Goal: Information Seeking & Learning: Learn about a topic

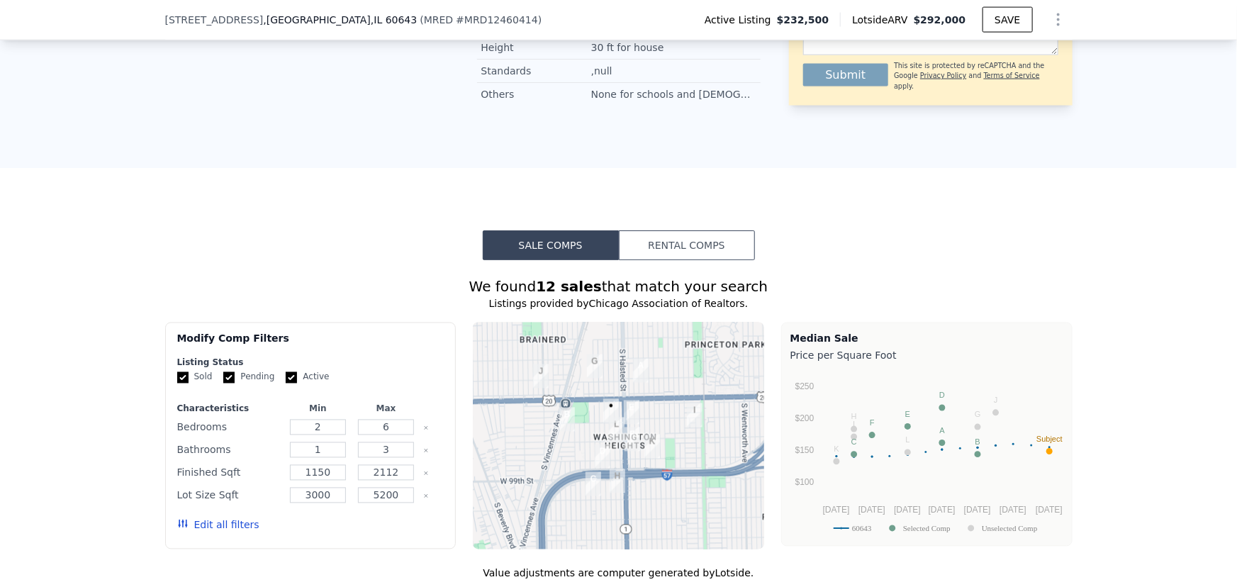
scroll to position [1155, 0]
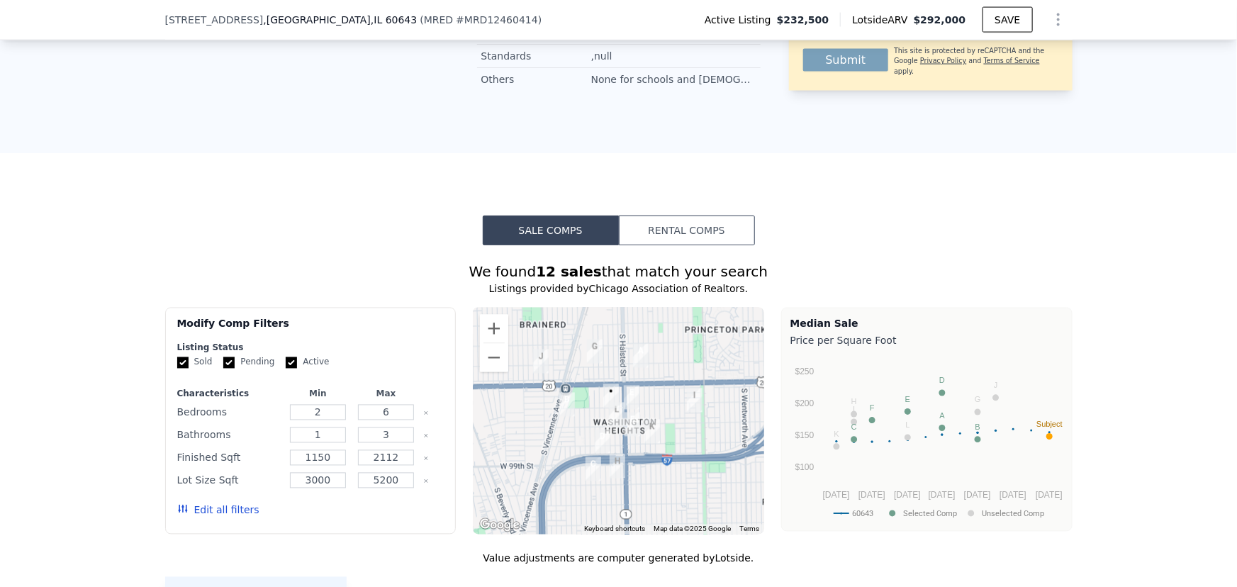
click at [215, 517] on button "Edit all filters" at bounding box center [218, 510] width 82 height 14
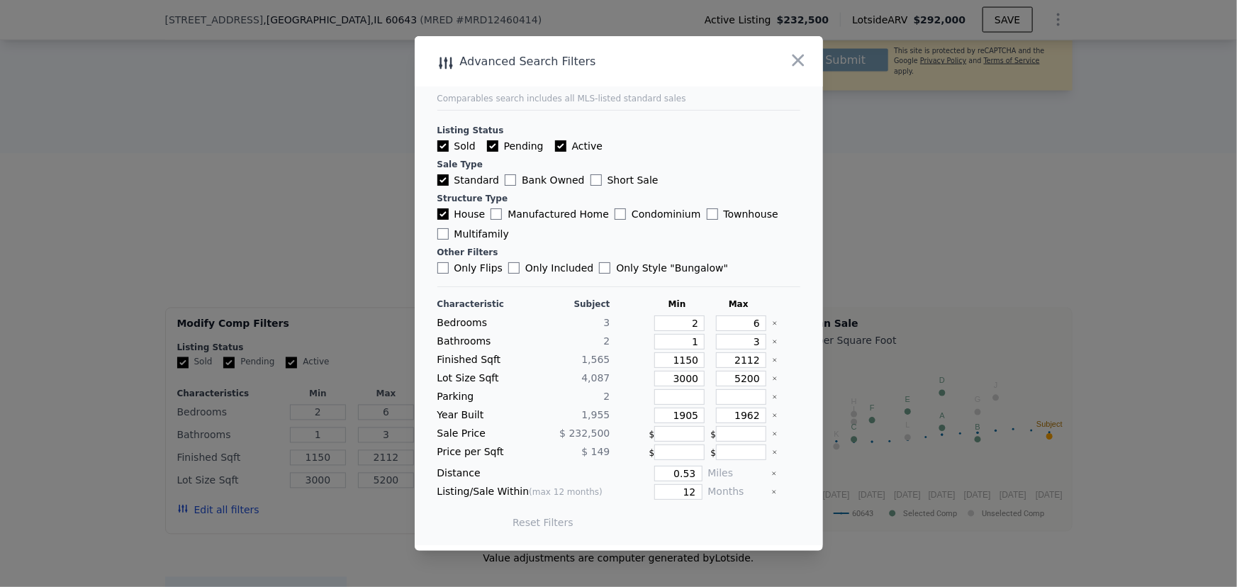
click at [509, 147] on label "Pending" at bounding box center [515, 146] width 57 height 14
click at [577, 148] on label "Active" at bounding box center [578, 146] width 47 height 14
click at [566, 148] on input "Active" at bounding box center [560, 145] width 11 height 11
checkbox input "false"
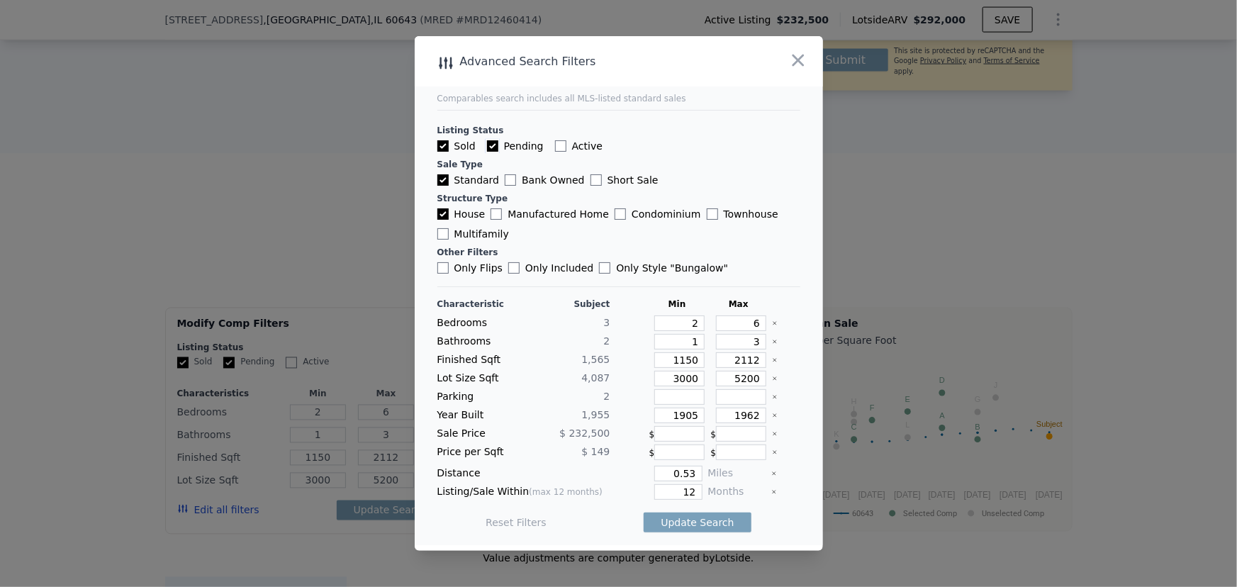
click at [493, 149] on input "Pending" at bounding box center [492, 145] width 11 height 11
checkbox input "false"
drag, startPoint x: 683, startPoint y: 474, endPoint x: 706, endPoint y: 481, distance: 23.6
click at [706, 481] on div "Distance 0.53 Miles" at bounding box center [618, 474] width 363 height 16
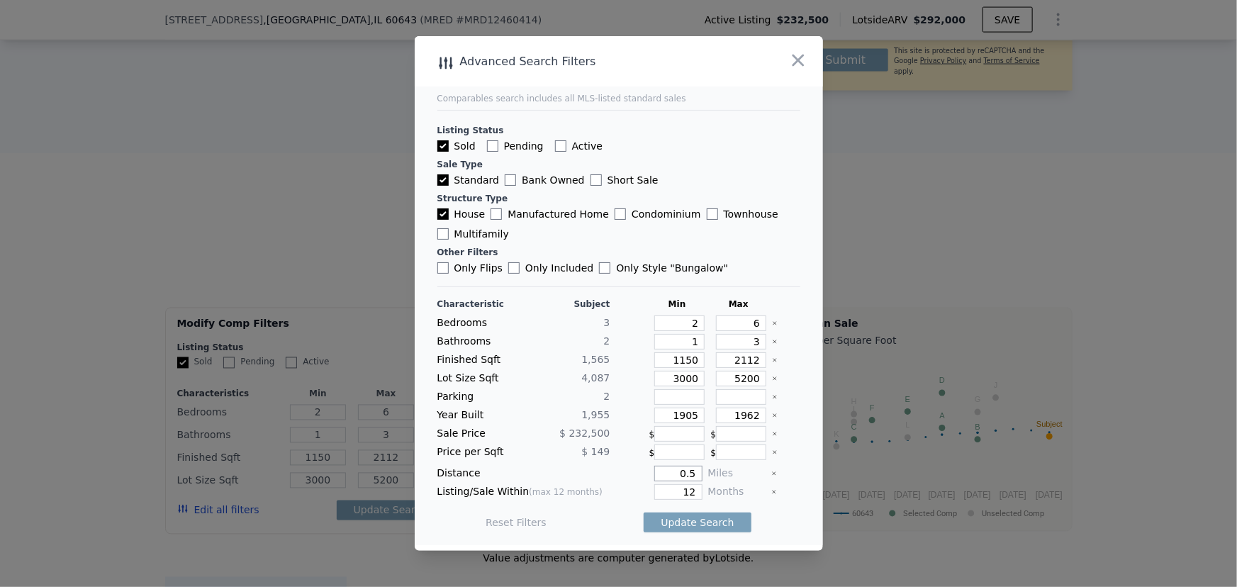
type input "0.5"
click at [772, 413] on icon "Clear" at bounding box center [775, 416] width 6 height 6
click at [696, 520] on button "Update Search" at bounding box center [697, 523] width 107 height 20
checkbox input "false"
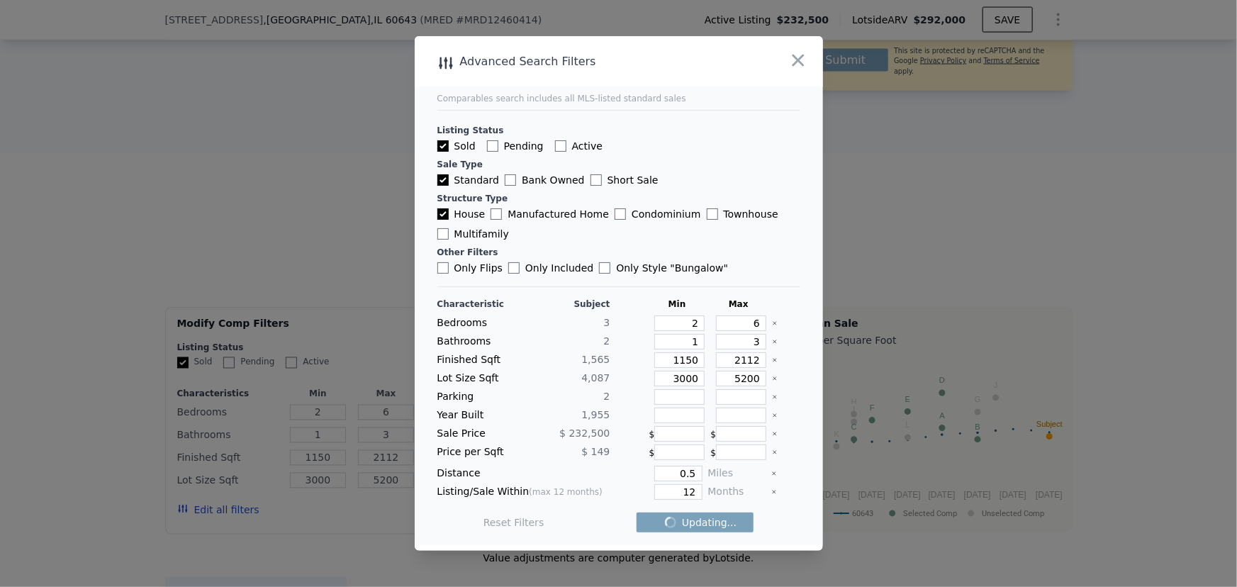
checkbox input "false"
drag, startPoint x: 675, startPoint y: 323, endPoint x: 721, endPoint y: 334, distance: 47.5
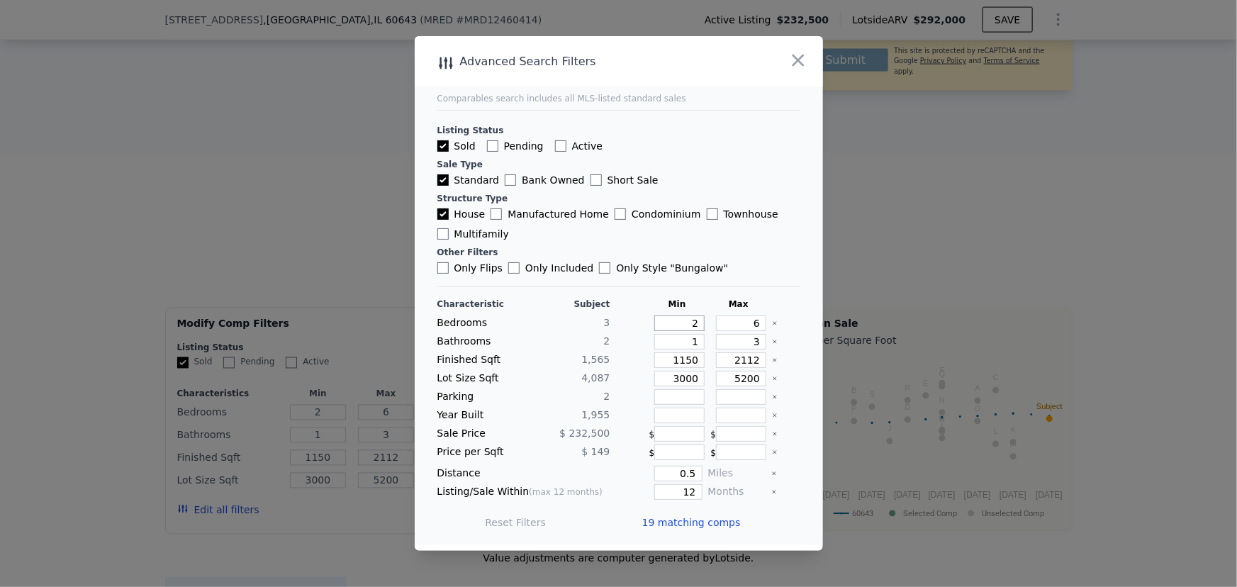
click at [715, 332] on div "Characteristic Subject Min Max Bedrooms 3 2 6 Bathrooms 2 1 3 Finished Sqft 1,5…" at bounding box center [618, 420] width 363 height 244
type input "3"
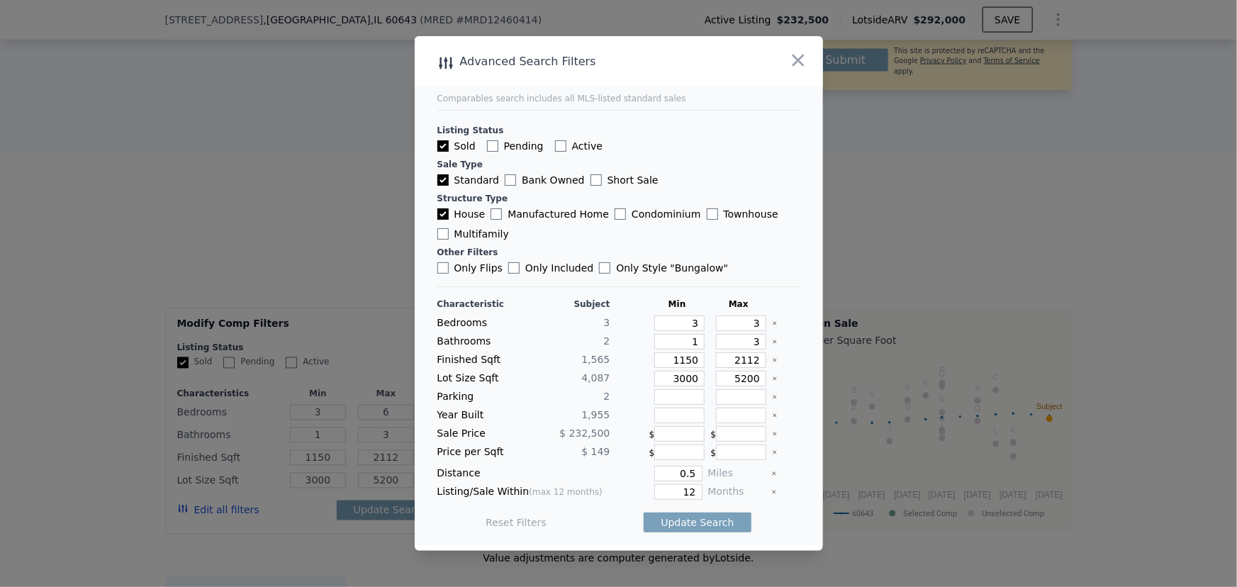
type input "3"
type input "2"
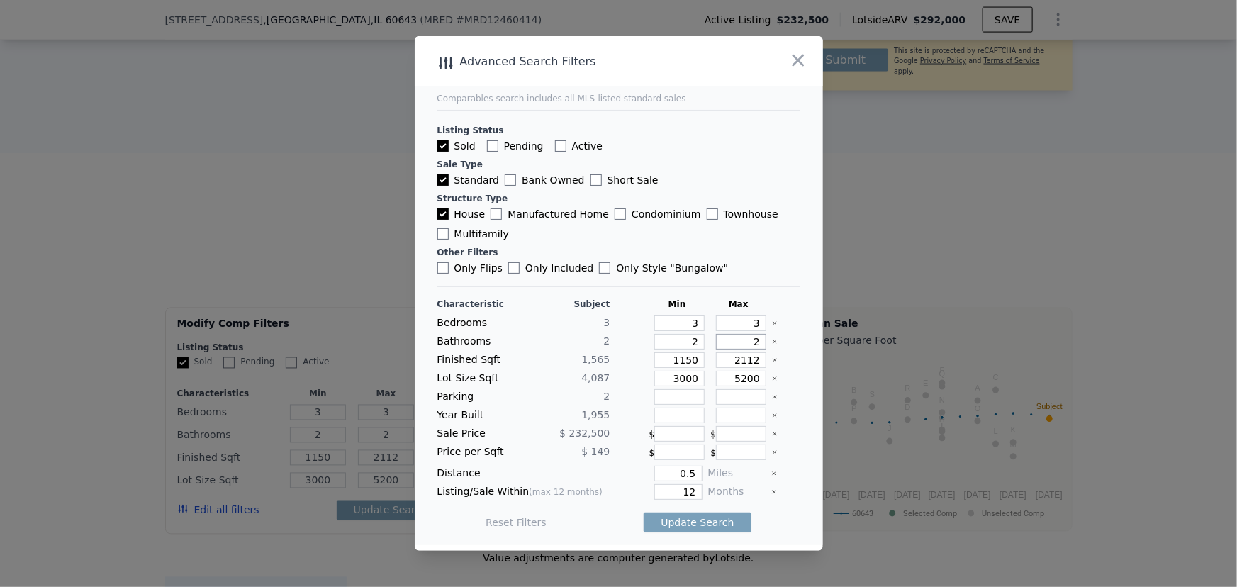
type input "2"
click at [685, 520] on button "Update Search" at bounding box center [697, 523] width 107 height 20
click at [1103, 199] on div at bounding box center [618, 293] width 1237 height 587
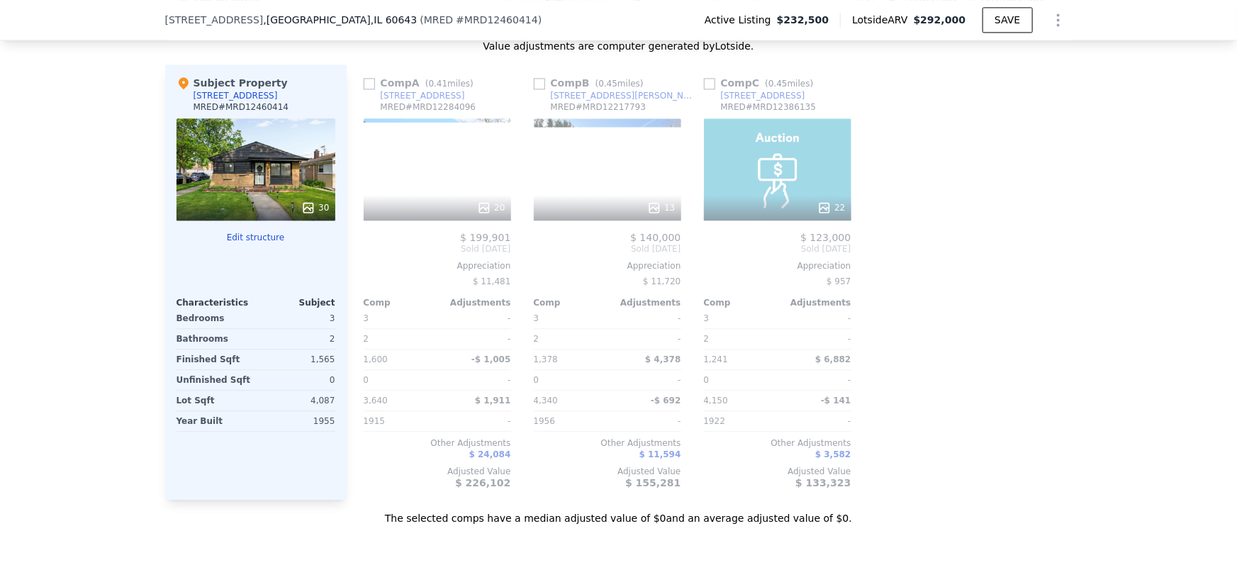
scroll to position [1670, 0]
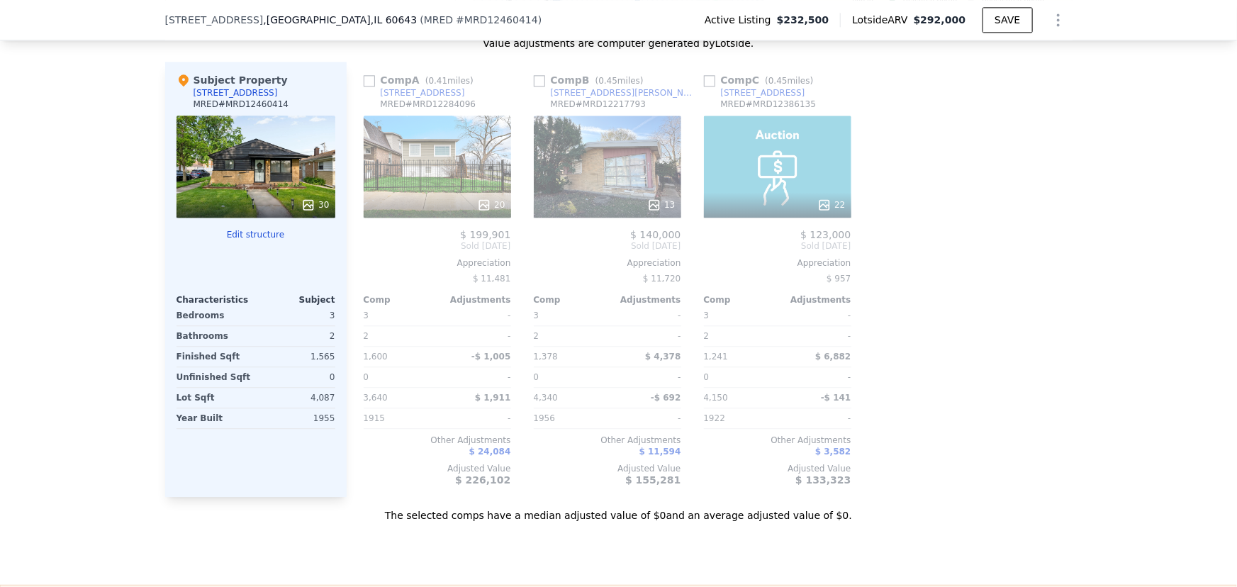
click at [612, 189] on div "13" at bounding box center [607, 167] width 147 height 102
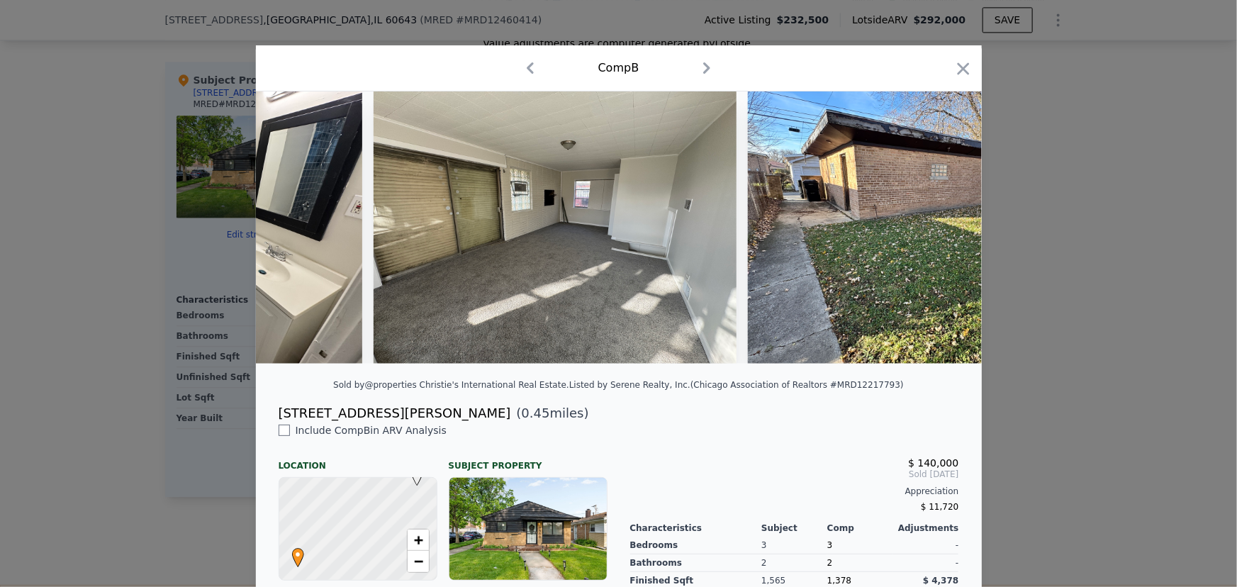
scroll to position [0, 3754]
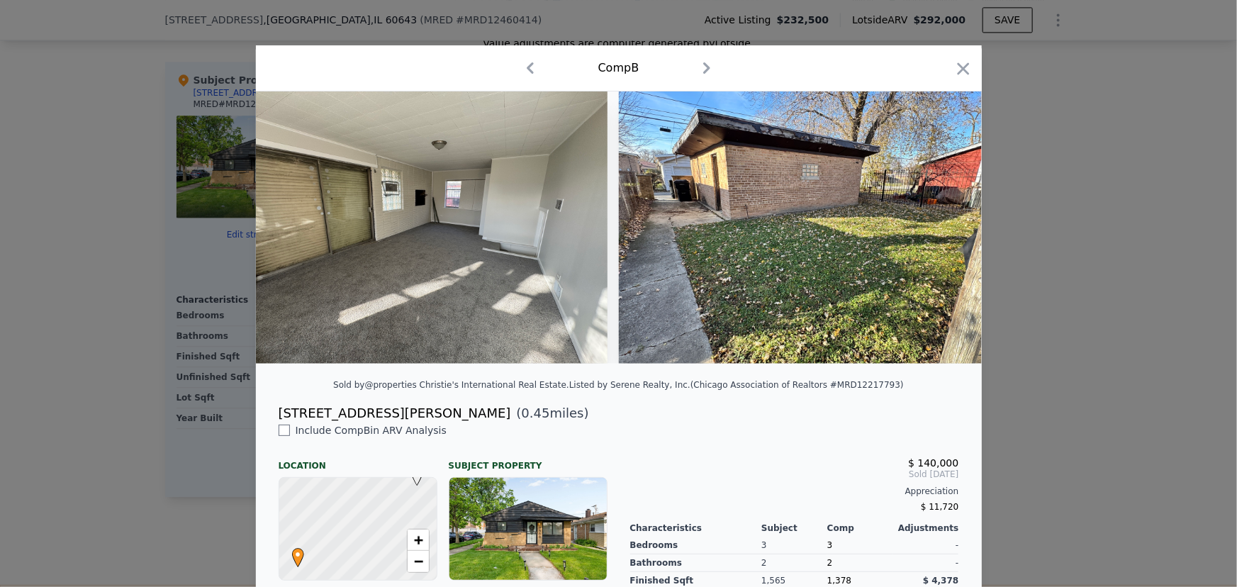
click at [1062, 306] on div at bounding box center [618, 293] width 1237 height 587
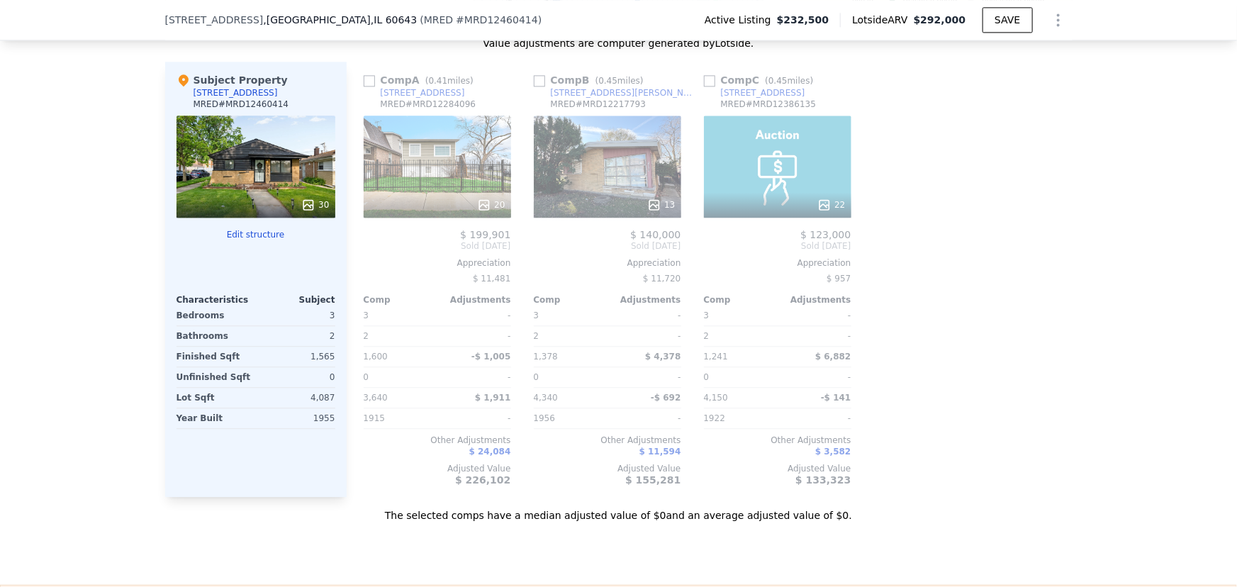
click at [445, 206] on div "20" at bounding box center [437, 205] width 135 height 14
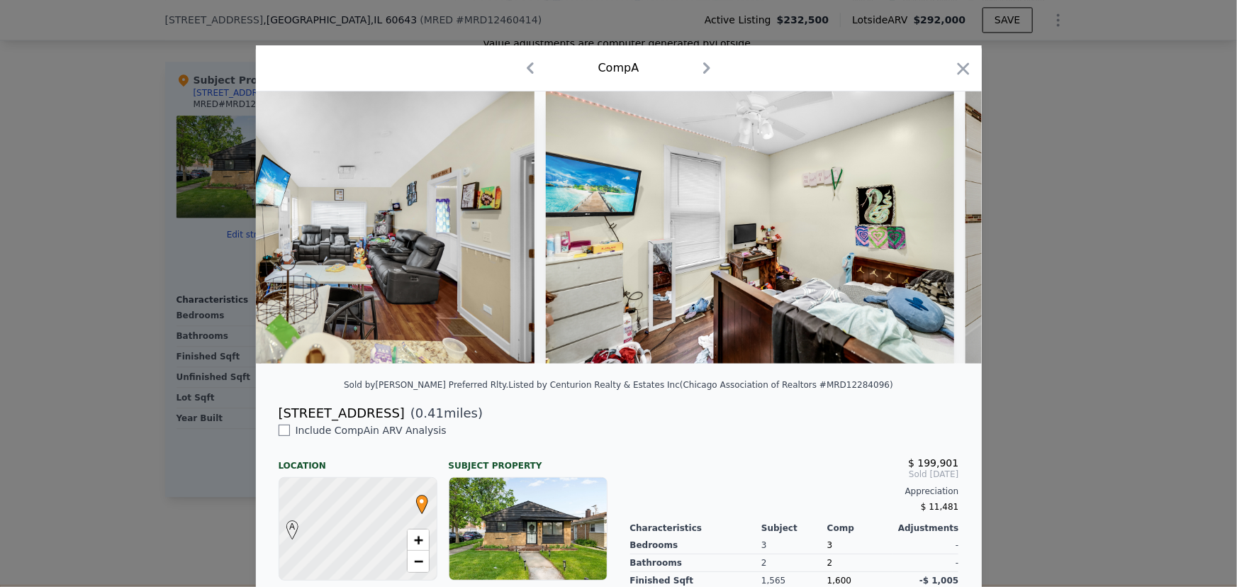
scroll to position [0, 3083]
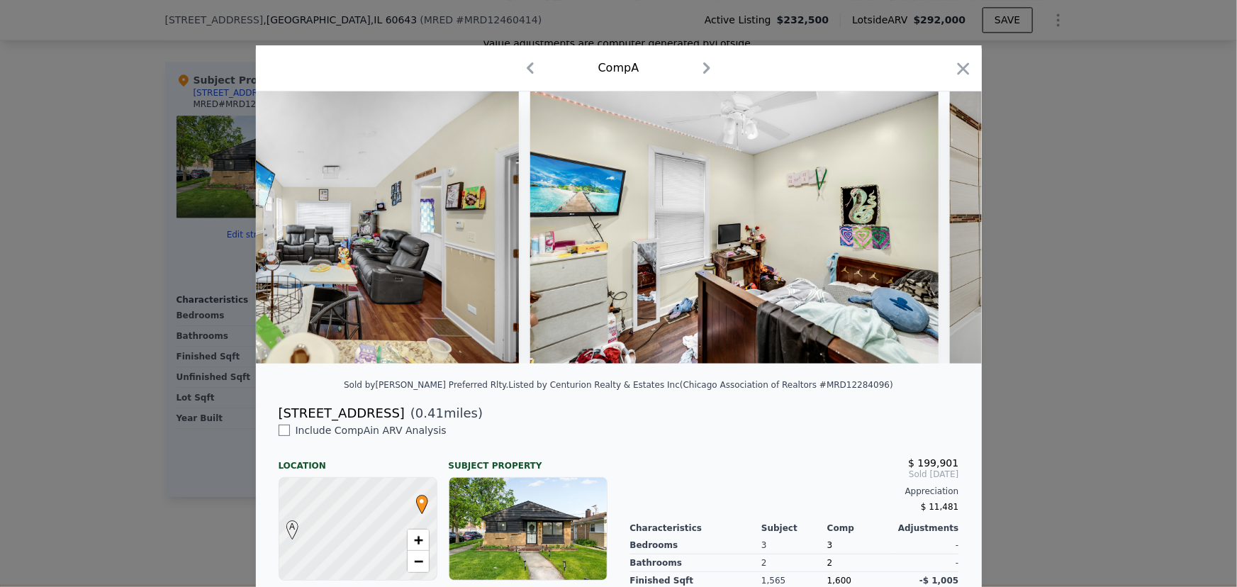
click at [1034, 357] on div at bounding box center [618, 293] width 1237 height 587
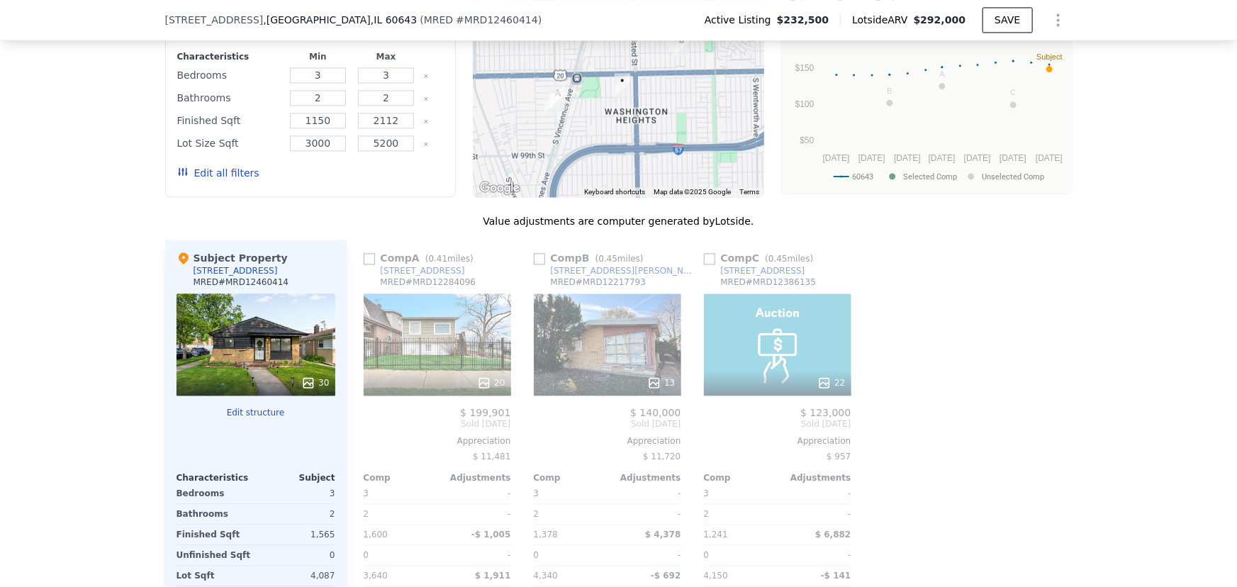
scroll to position [1477, 0]
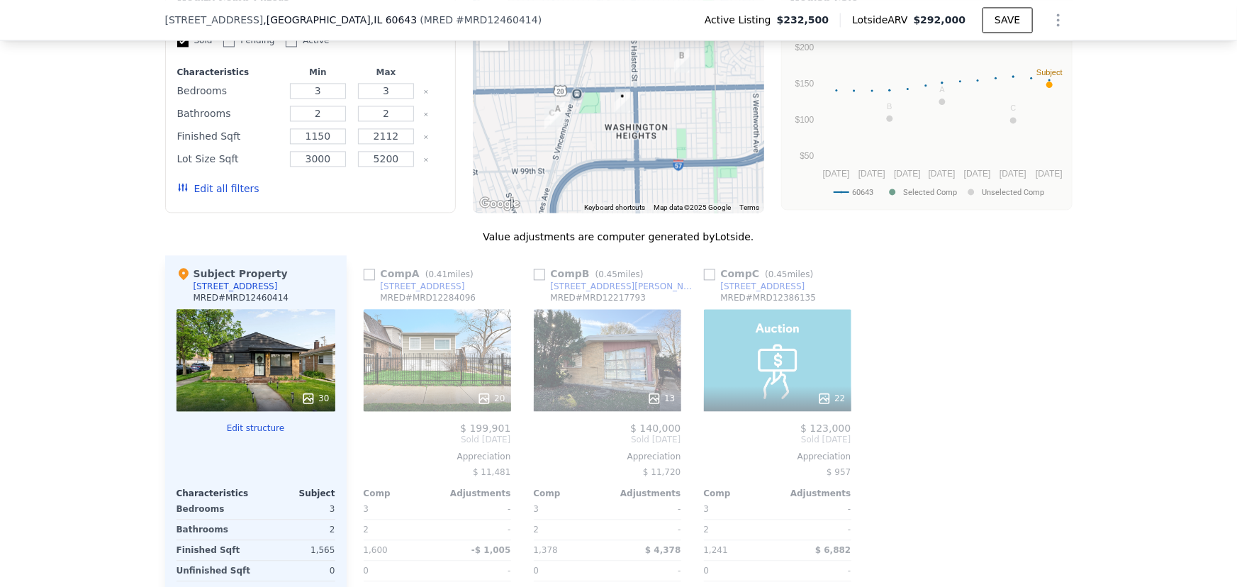
click at [221, 190] on button "Edit all filters" at bounding box center [218, 188] width 82 height 14
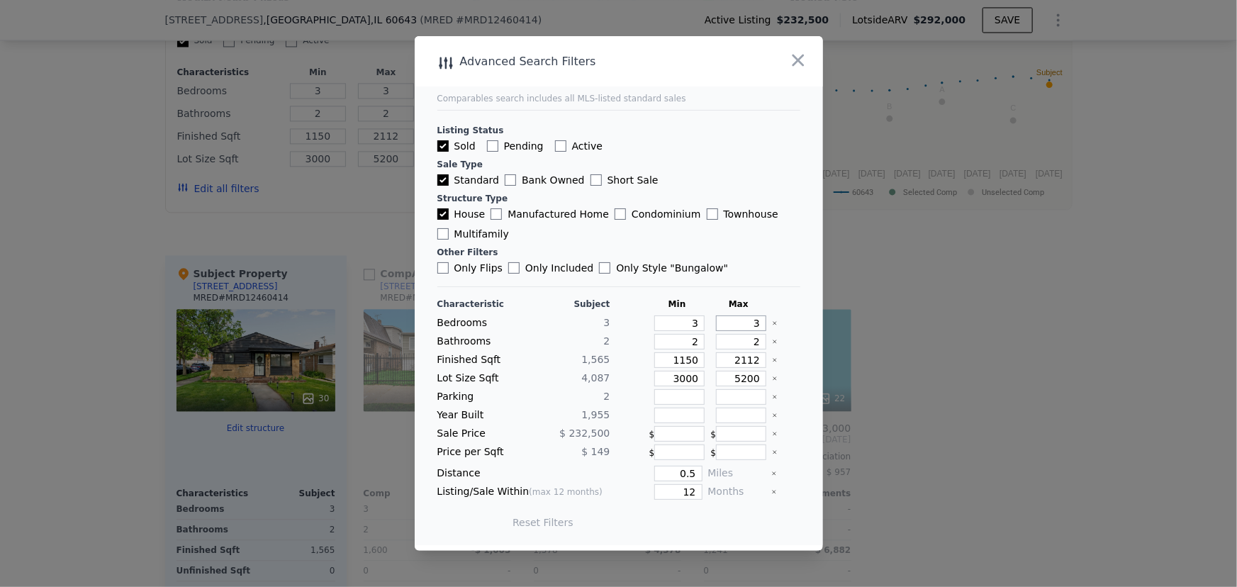
drag, startPoint x: 744, startPoint y: 328, endPoint x: 776, endPoint y: 328, distance: 31.9
click at [776, 328] on div "Bedrooms 3 3 3" at bounding box center [618, 323] width 363 height 16
type input "4"
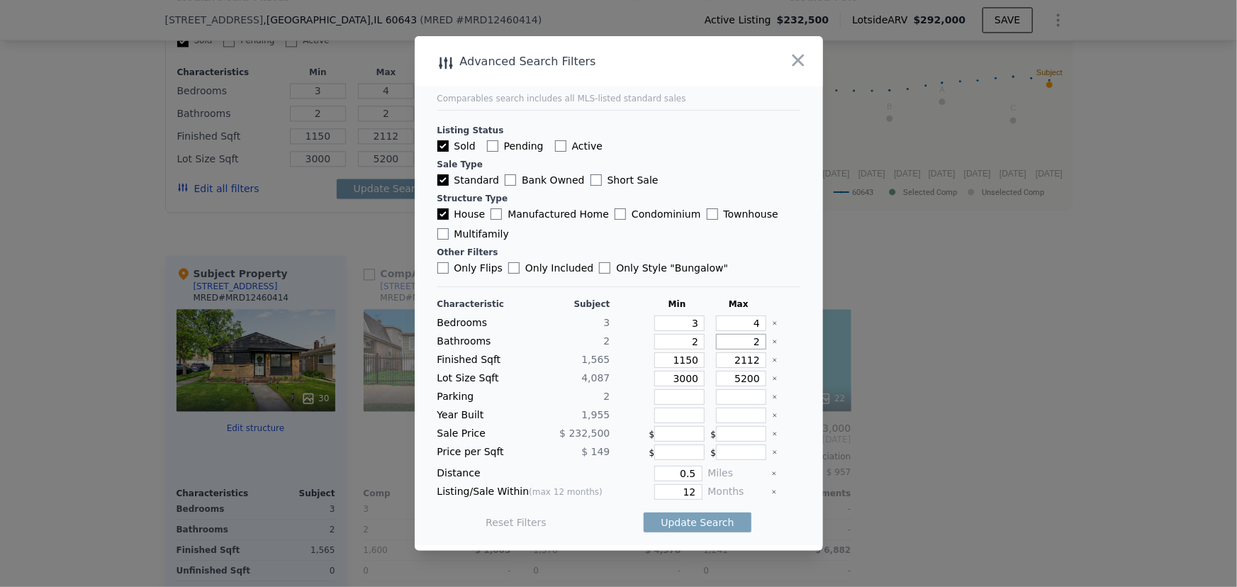
drag, startPoint x: 725, startPoint y: 347, endPoint x: 770, endPoint y: 347, distance: 44.7
click at [770, 347] on div "Bathrooms 2 2 2" at bounding box center [618, 342] width 363 height 16
type input "3"
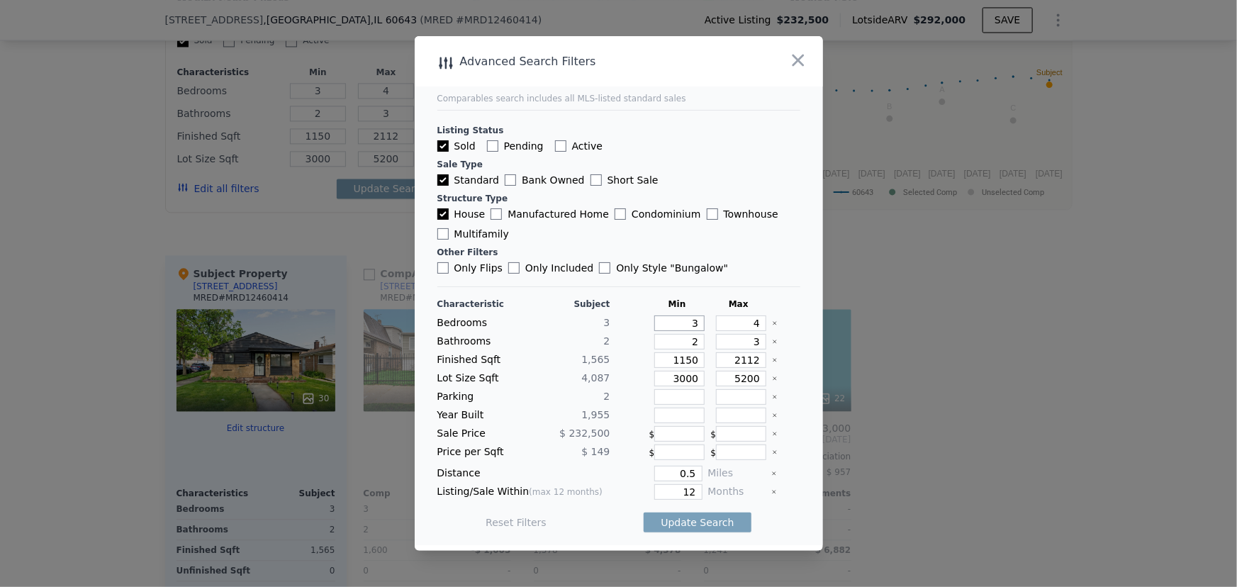
drag, startPoint x: 672, startPoint y: 318, endPoint x: 726, endPoint y: 328, distance: 54.8
click at [726, 328] on div "Bedrooms 3 3 4" at bounding box center [618, 323] width 363 height 16
type input "4"
drag, startPoint x: 673, startPoint y: 337, endPoint x: 712, endPoint y: 347, distance: 40.9
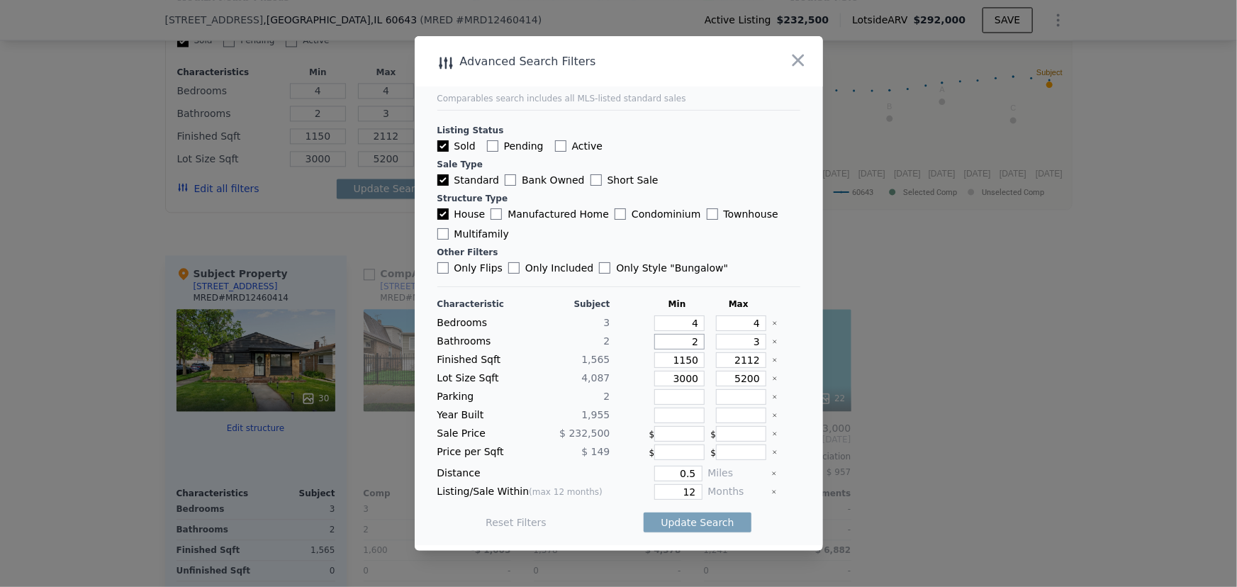
click at [712, 347] on div "Bathrooms 2 2 3" at bounding box center [618, 342] width 363 height 16
drag, startPoint x: 682, startPoint y: 318, endPoint x: 699, endPoint y: 325, distance: 18.4
click at [699, 325] on div "Bedrooms 3 4 4" at bounding box center [618, 323] width 363 height 16
type input "3"
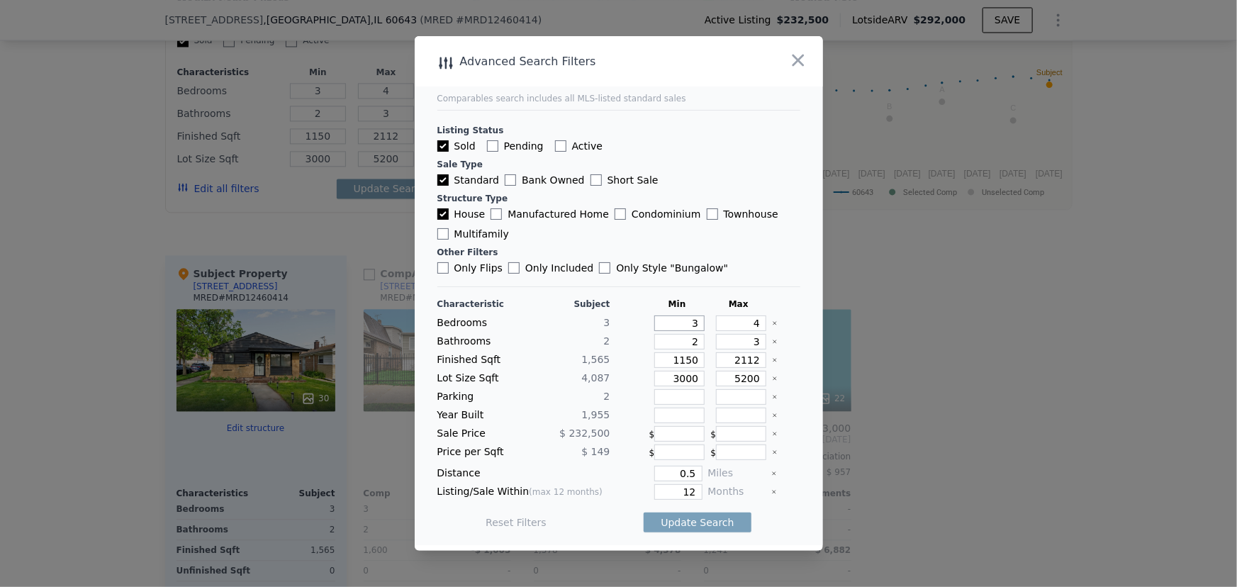
type input "3"
click at [713, 513] on button "Update Search" at bounding box center [697, 523] width 107 height 20
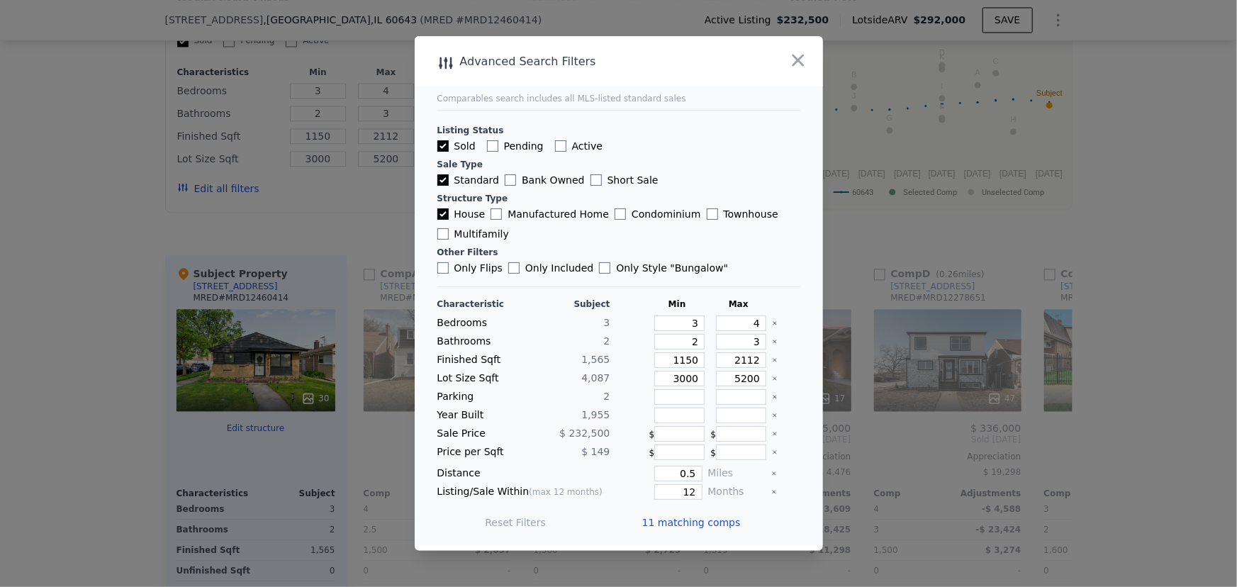
click at [1093, 340] on div at bounding box center [618, 293] width 1237 height 587
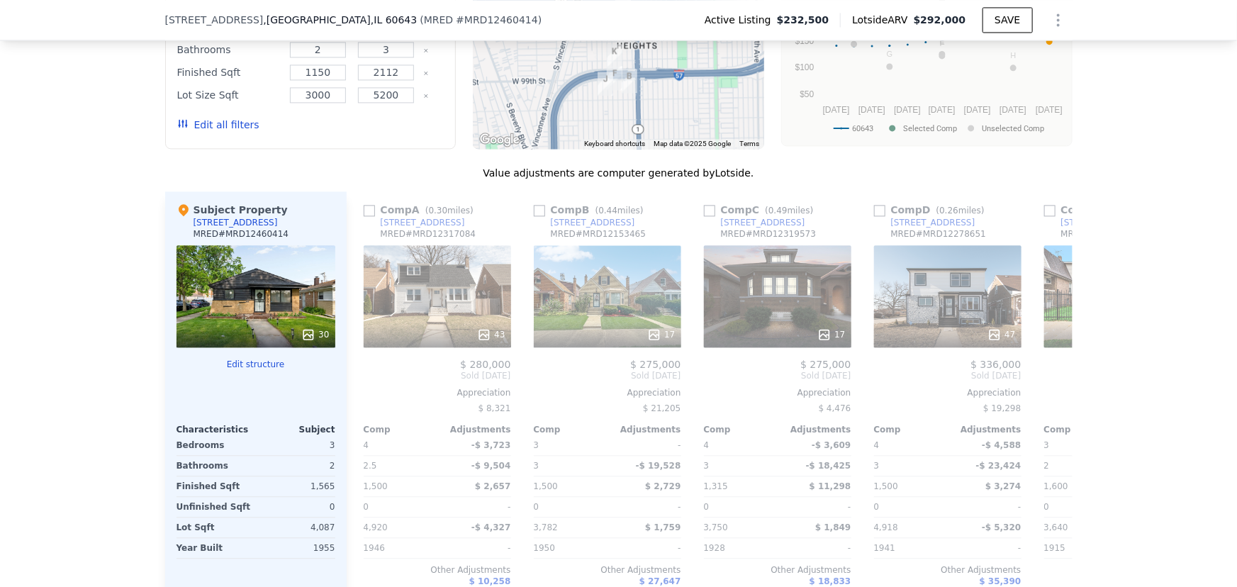
scroll to position [1541, 0]
click at [447, 306] on div "43" at bounding box center [437, 296] width 147 height 102
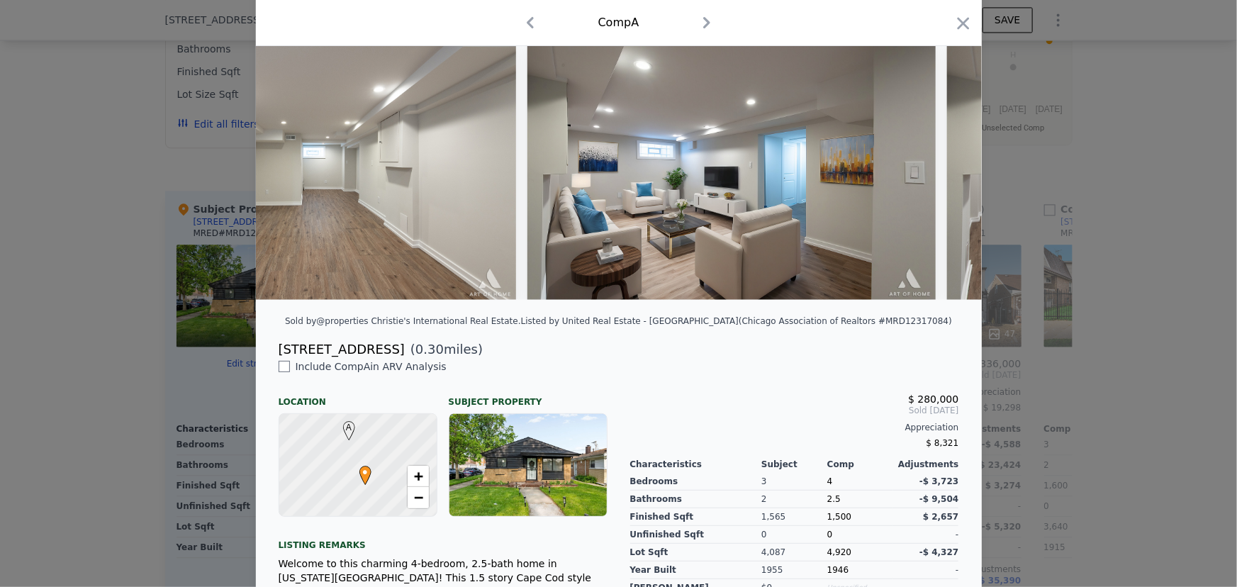
scroll to position [0, 12836]
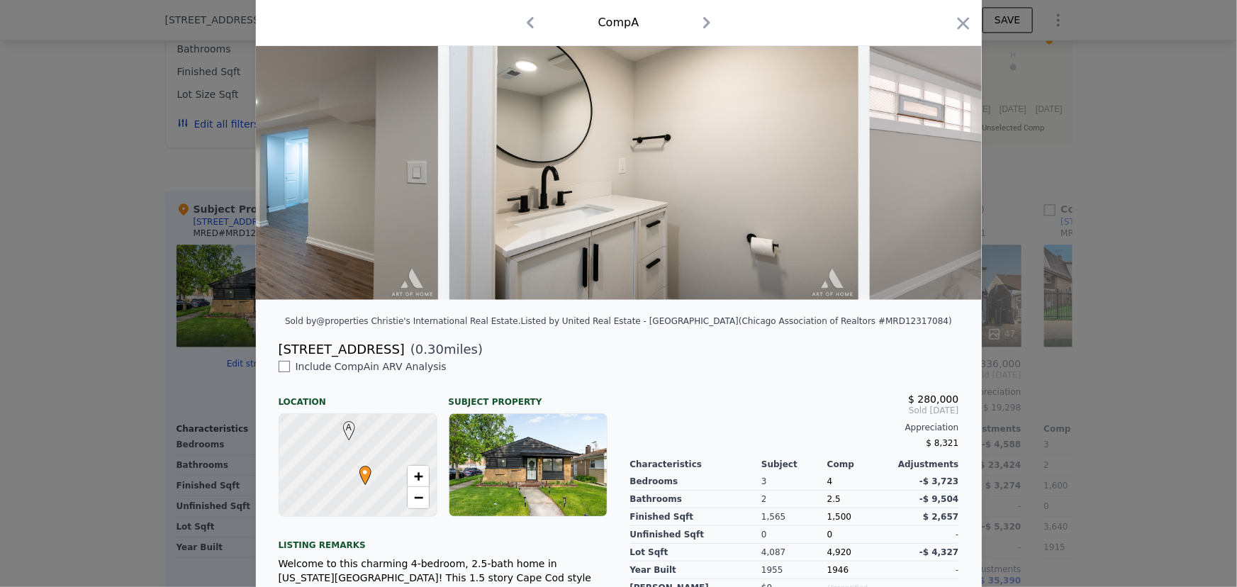
click at [1177, 265] on div at bounding box center [618, 293] width 1237 height 587
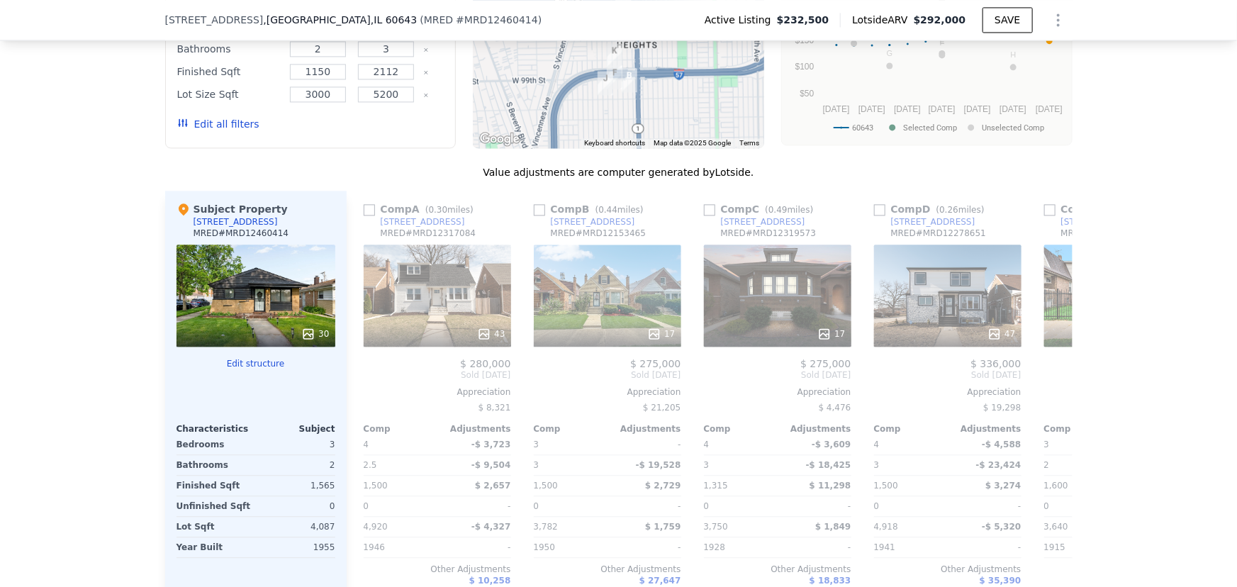
click at [612, 305] on div "17" at bounding box center [607, 296] width 147 height 102
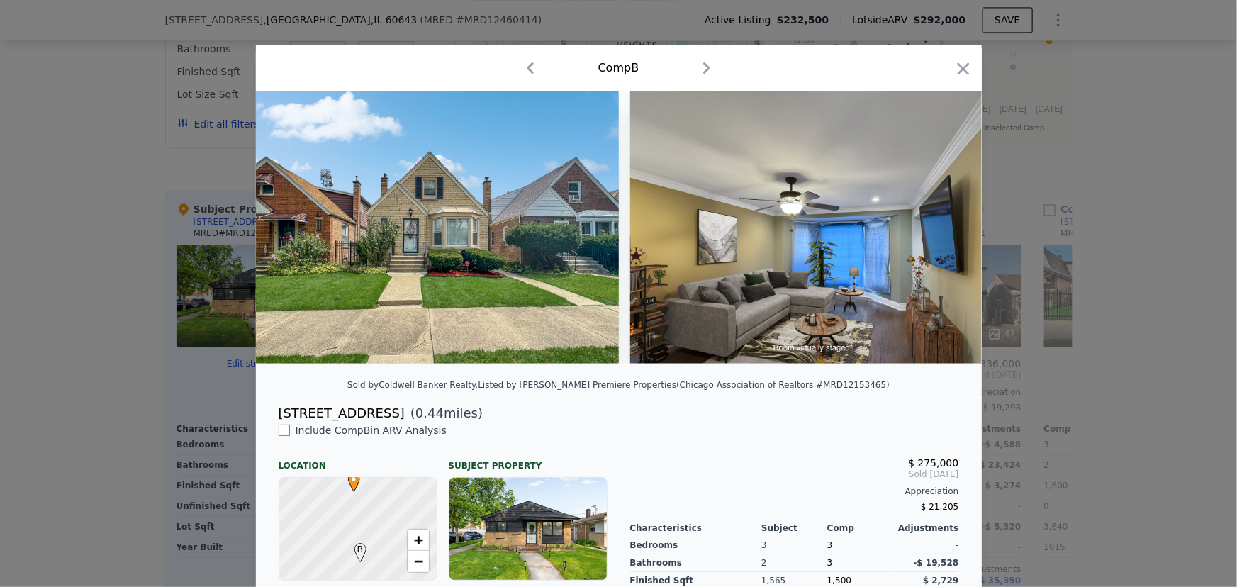
click at [666, 362] on img at bounding box center [811, 227] width 363 height 272
click at [669, 362] on img at bounding box center [811, 227] width 363 height 272
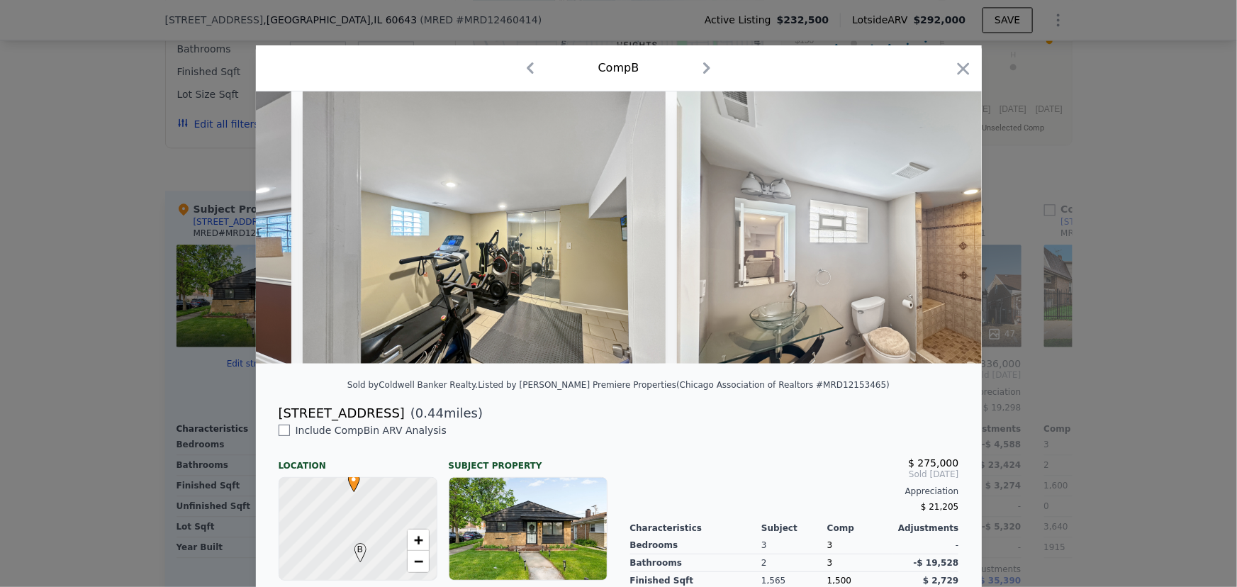
scroll to position [0, 5098]
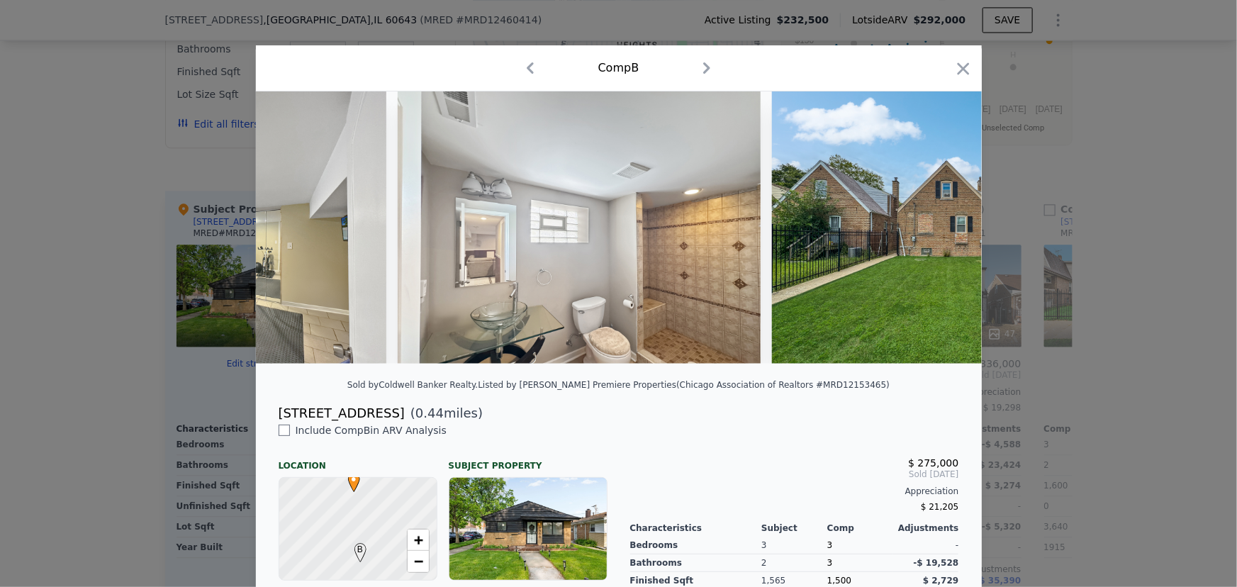
drag, startPoint x: 1143, startPoint y: 384, endPoint x: 1151, endPoint y: 384, distance: 7.8
click at [1151, 384] on div at bounding box center [618, 293] width 1237 height 587
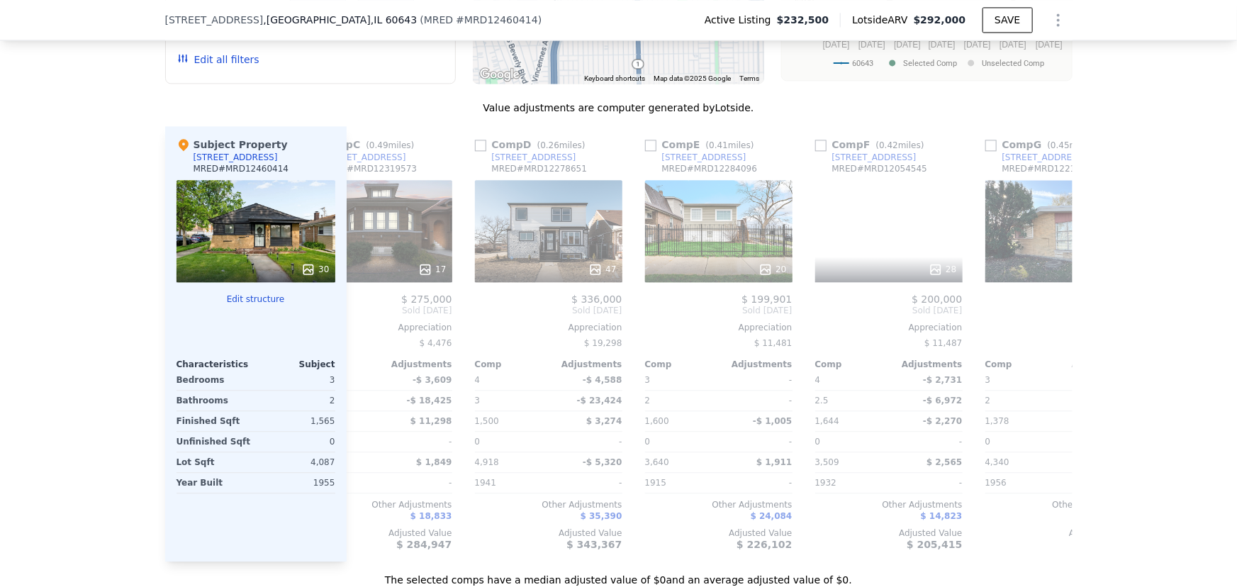
scroll to position [0, 442]
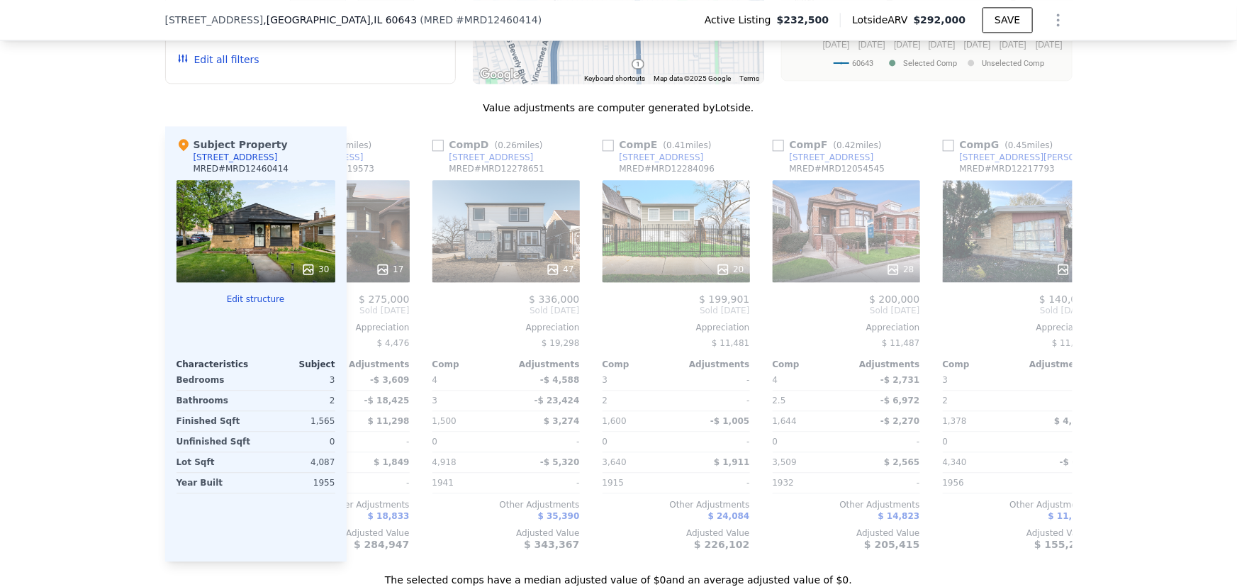
click at [524, 256] on div "47" at bounding box center [505, 231] width 147 height 102
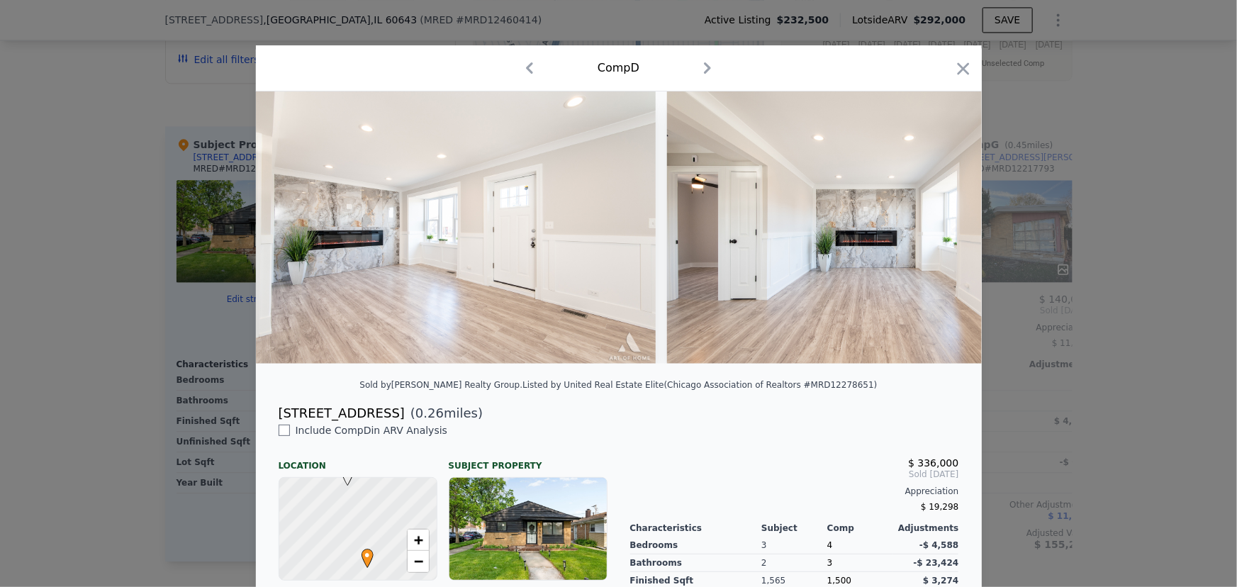
scroll to position [0, 1906]
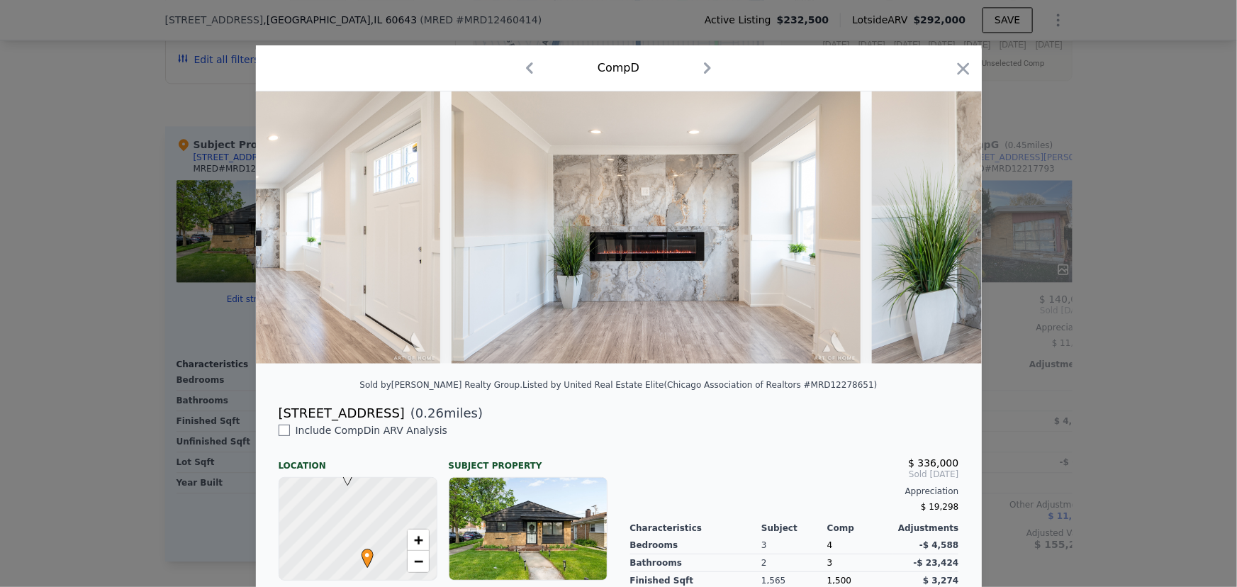
click at [1226, 313] on div at bounding box center [618, 293] width 1237 height 587
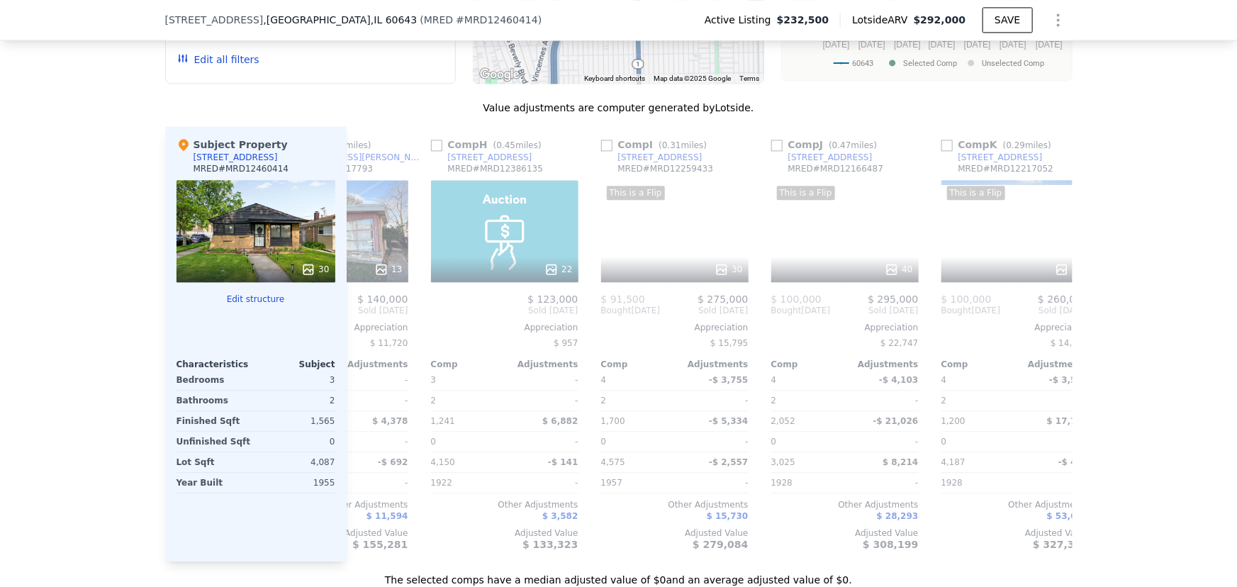
scroll to position [0, 1129]
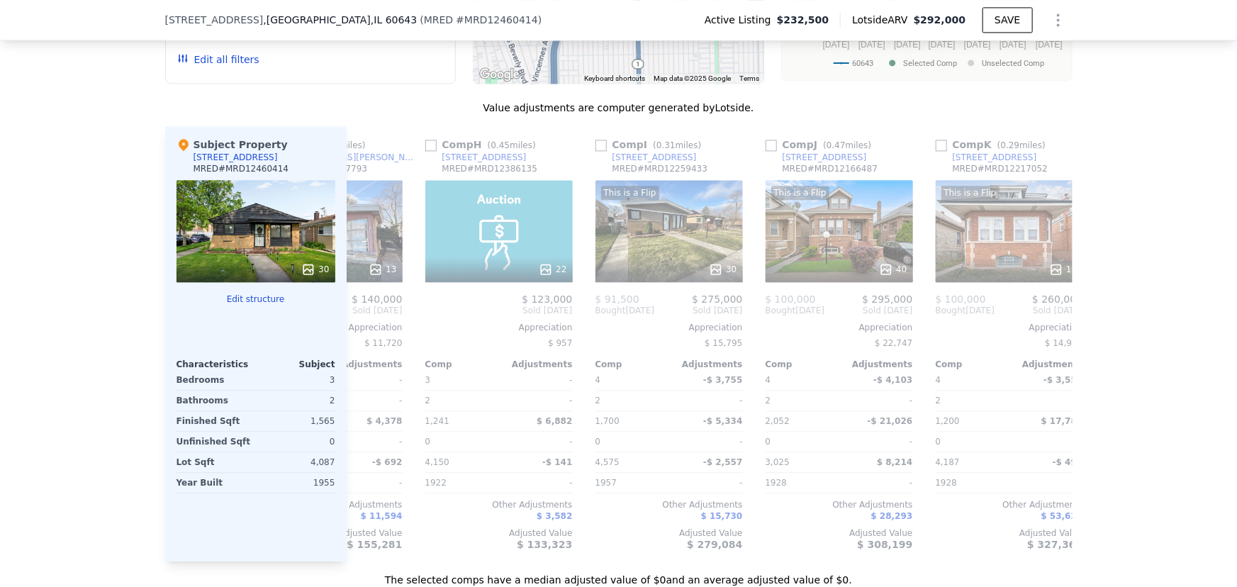
click at [687, 234] on div "This is a Flip 30" at bounding box center [668, 231] width 147 height 102
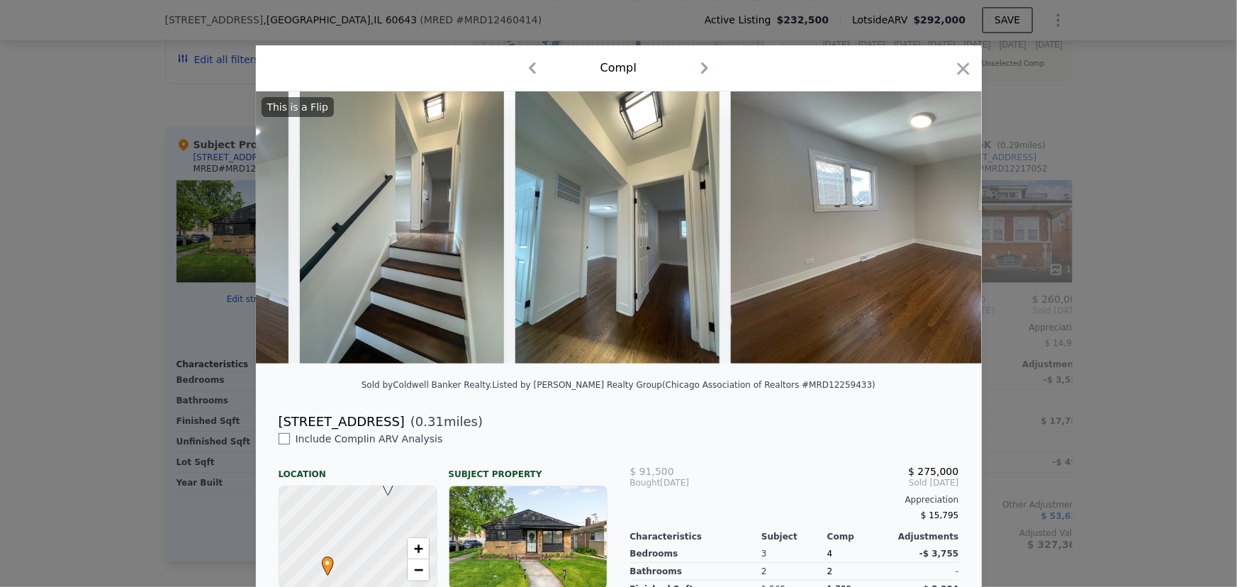
scroll to position [0, 5083]
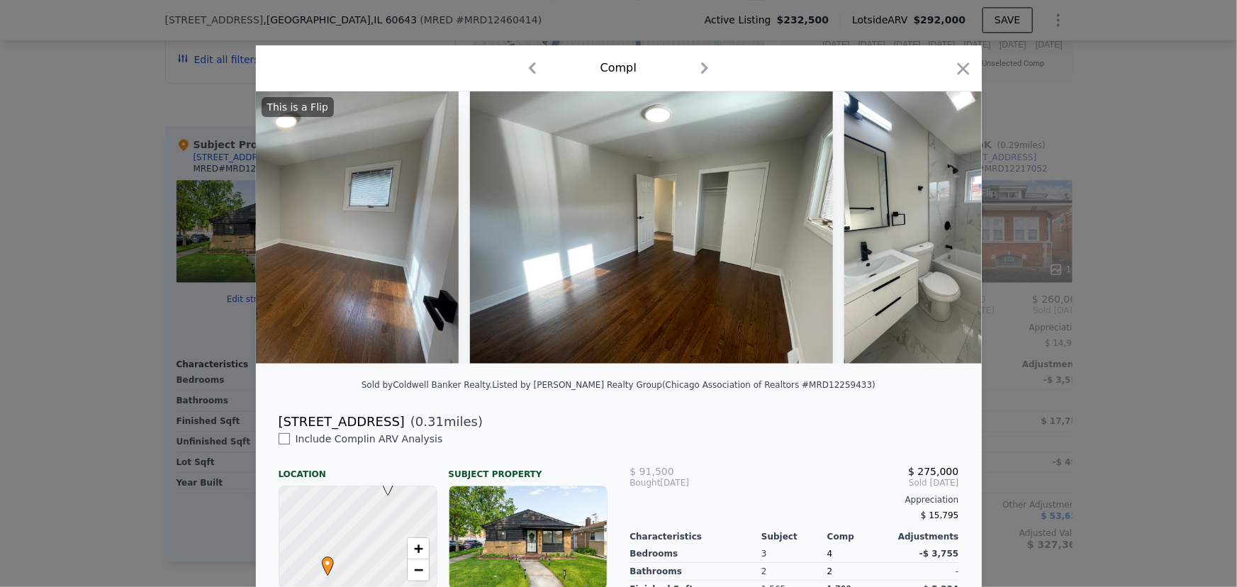
click at [1126, 349] on div at bounding box center [618, 293] width 1237 height 587
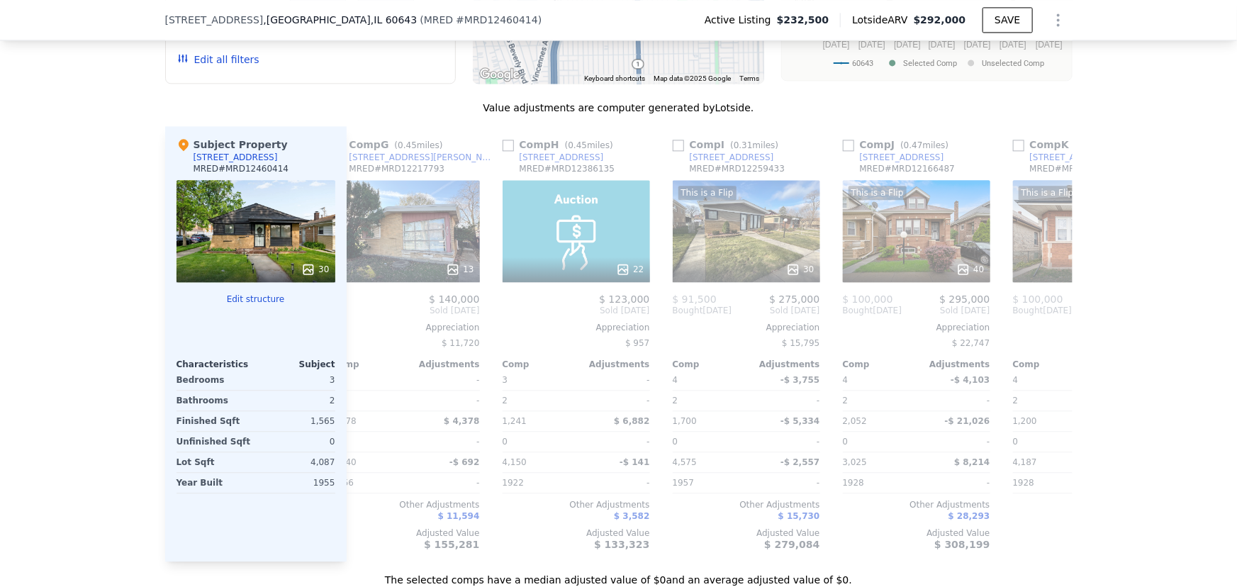
scroll to position [0, 1179]
